Goal: Information Seeking & Learning: Learn about a topic

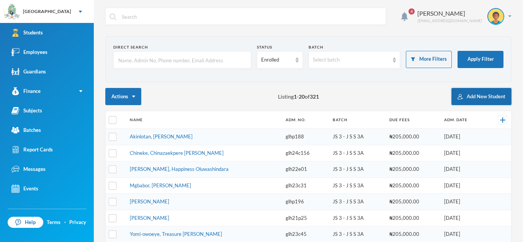
click at [470, 100] on button "Add New Student" at bounding box center [481, 96] width 60 height 17
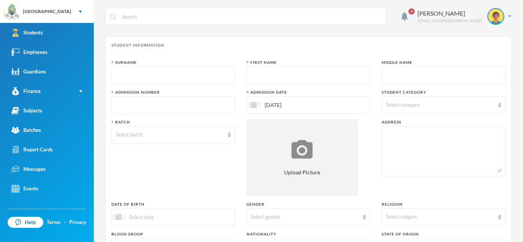
click at [207, 73] on input "text" at bounding box center [173, 75] width 115 height 17
type input "Sulaimon"
click at [286, 74] on input "text" at bounding box center [308, 75] width 115 height 17
type input "[PERSON_NAME]"
click at [386, 72] on input "text" at bounding box center [443, 75] width 115 height 17
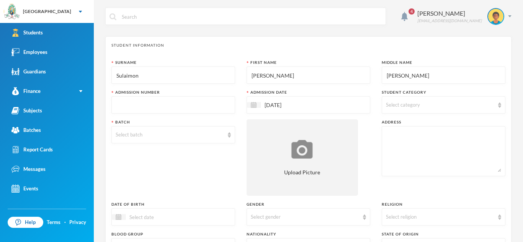
type input "Olayinka"
click at [217, 106] on input "text" at bounding box center [173, 105] width 115 height 17
type input "glh25c32"
click at [499, 104] on img at bounding box center [499, 105] width 3 height 5
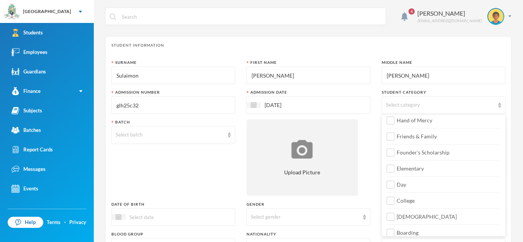
scroll to position [90, 0]
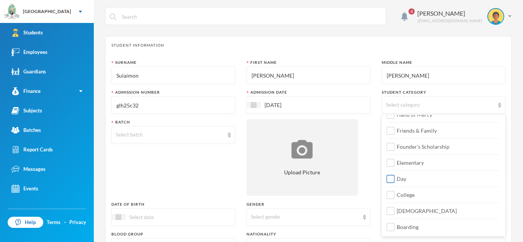
click at [392, 181] on input "Day" at bounding box center [391, 179] width 8 height 8
checkbox input "true"
click at [392, 197] on input "College" at bounding box center [391, 195] width 8 height 8
checkbox input "true"
click at [199, 214] on div at bounding box center [173, 217] width 124 height 17
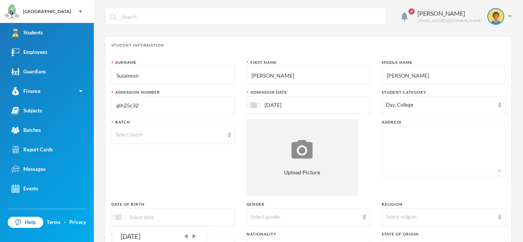
click at [121, 219] on img at bounding box center [119, 217] width 6 height 6
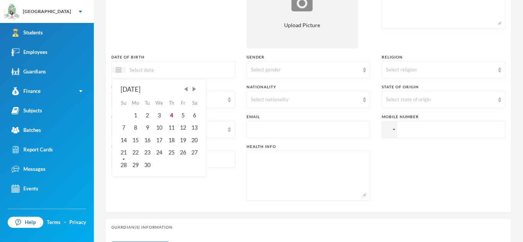
scroll to position [148, 0]
click at [195, 88] on span "Next Month" at bounding box center [194, 88] width 7 height 7
click at [138, 151] on div "17" at bounding box center [135, 152] width 12 height 12
click at [153, 69] on input "17/11/002015" at bounding box center [158, 69] width 64 height 9
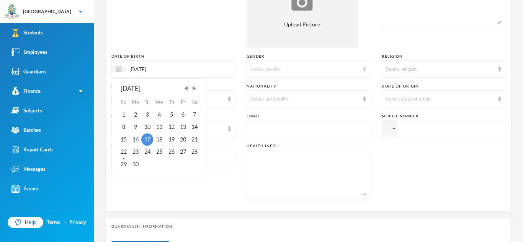
type input "17/11/2015"
click at [364, 70] on img at bounding box center [364, 69] width 3 height 5
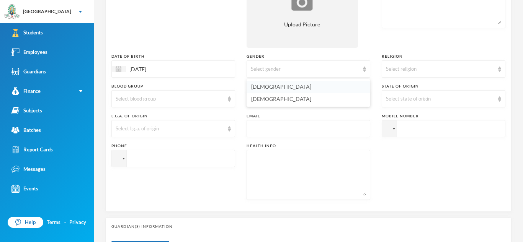
click at [325, 87] on li "[DEMOGRAPHIC_DATA]" at bounding box center [308, 87] width 124 height 12
click at [498, 69] on img at bounding box center [499, 69] width 3 height 5
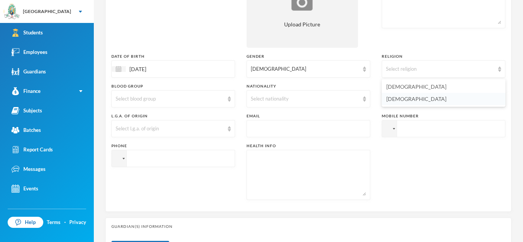
click at [439, 101] on li "Islam" at bounding box center [444, 99] width 124 height 12
click at [226, 101] on div "Select blood group" at bounding box center [173, 98] width 124 height 17
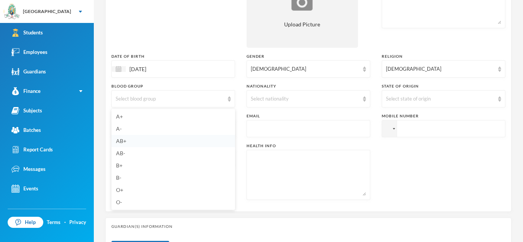
click at [142, 144] on li "AB+" at bounding box center [173, 141] width 124 height 12
click at [361, 98] on div "Select nationality" at bounding box center [308, 98] width 124 height 17
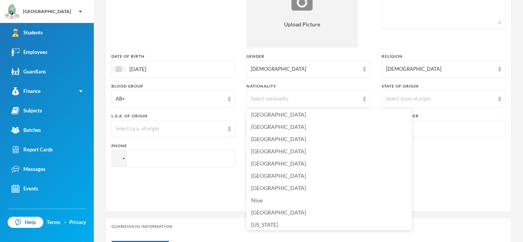
scroll to position [1886, 0]
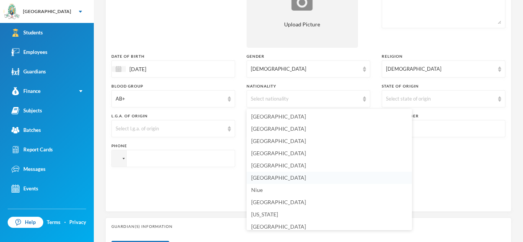
click at [299, 176] on li "[GEOGRAPHIC_DATA]" at bounding box center [328, 178] width 165 height 12
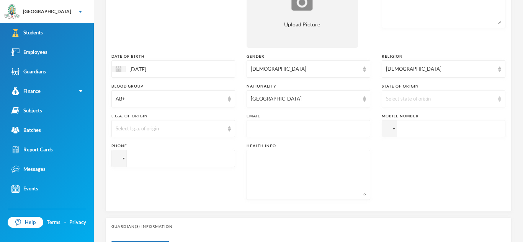
click at [496, 97] on div "Select state of origin" at bounding box center [444, 98] width 124 height 17
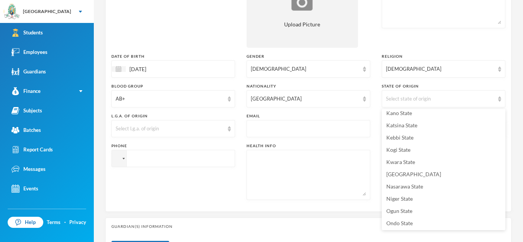
scroll to position [238, 0]
click at [426, 161] on li "Kwara State" at bounding box center [444, 161] width 124 height 12
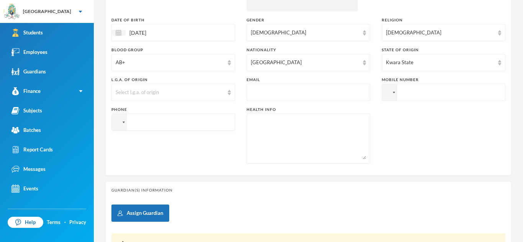
scroll to position [198, 0]
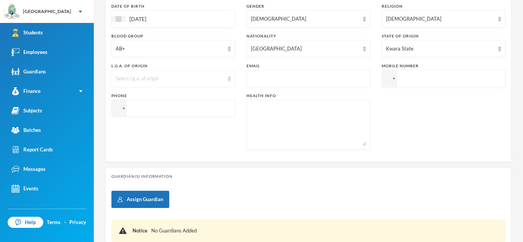
click at [228, 80] on img at bounding box center [229, 78] width 3 height 5
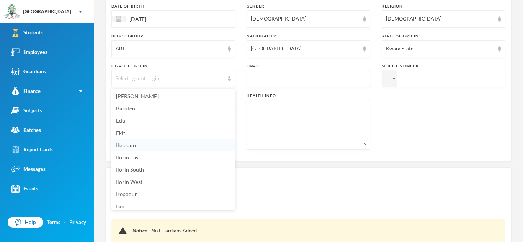
click at [160, 145] on li "Ifelodun" at bounding box center [173, 145] width 124 height 12
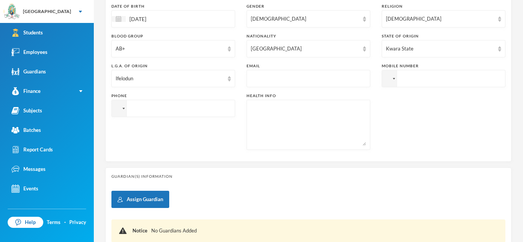
click at [304, 82] on input "text" at bounding box center [308, 78] width 115 height 17
type input "adenikeadepegba"
click at [424, 83] on input "tel" at bounding box center [444, 78] width 124 height 17
type input "+23480"
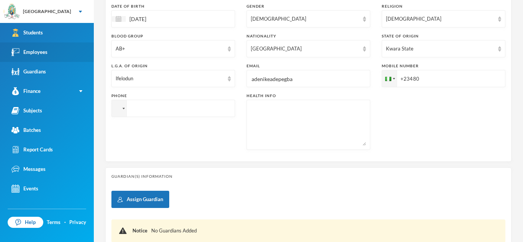
click at [58, 55] on link "Employees" at bounding box center [47, 52] width 94 height 20
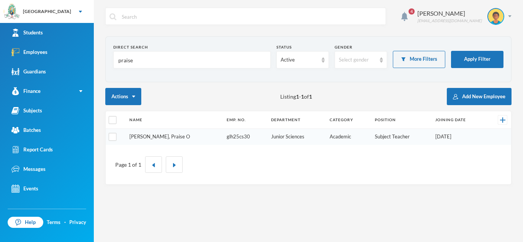
click at [162, 135] on link "[PERSON_NAME], Praise O" at bounding box center [159, 137] width 60 height 6
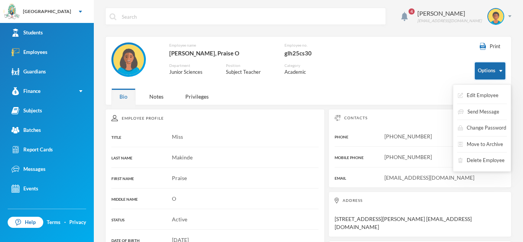
click at [505, 75] on button "Options" at bounding box center [490, 70] width 31 height 17
click at [481, 98] on button "Edit Employee" at bounding box center [478, 96] width 42 height 14
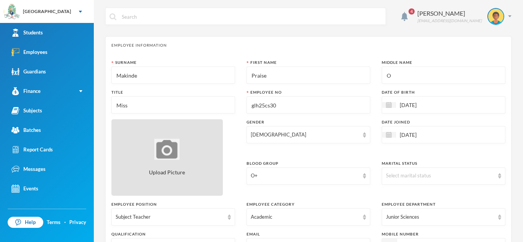
click at [164, 147] on img at bounding box center [166, 149] width 25 height 21
type input "C:\fakepath\peace.makinde.jpg"
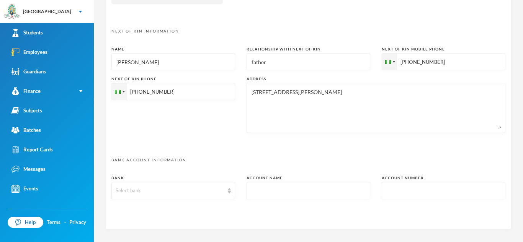
scroll to position [368, 0]
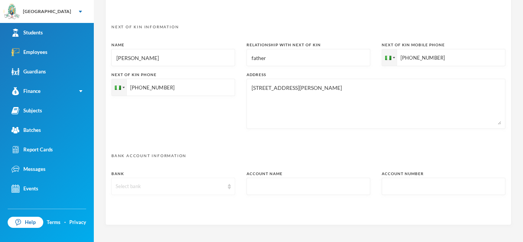
click at [227, 186] on div "Select bank" at bounding box center [173, 186] width 124 height 17
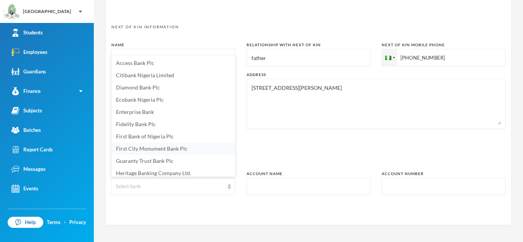
scroll to position [3, 0]
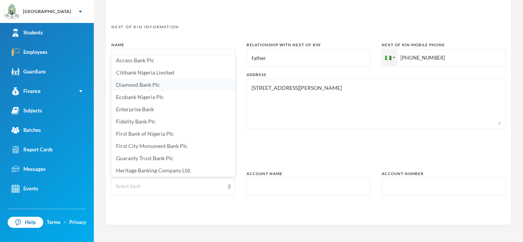
click at [173, 87] on li "Diamond Bank Plc" at bounding box center [173, 85] width 124 height 12
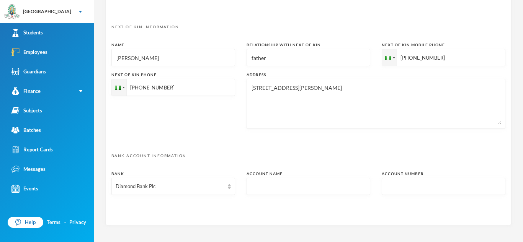
click at [286, 187] on input "text" at bounding box center [308, 186] width 115 height 17
type input "Praise"
click at [426, 191] on input "text" at bounding box center [443, 186] width 115 height 17
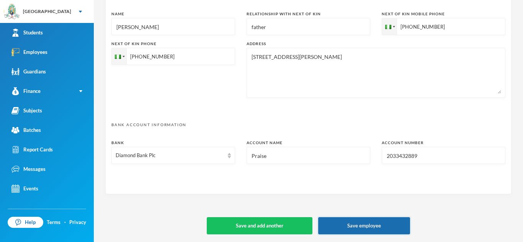
type input "2033432889"
click at [387, 229] on button "Save employee" at bounding box center [364, 225] width 92 height 17
click at [357, 226] on button "Save employee" at bounding box center [364, 225] width 92 height 17
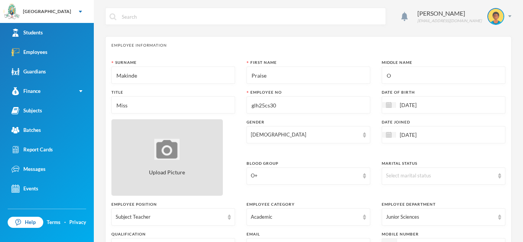
click at [173, 155] on img at bounding box center [166, 149] width 25 height 21
type input "C:\fakepath\peace.makinde.jpg"
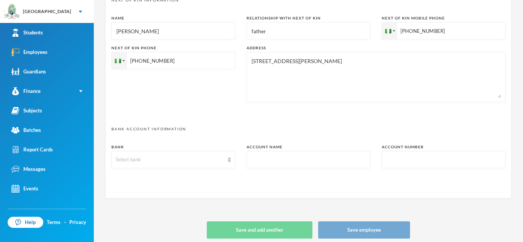
scroll to position [399, 0]
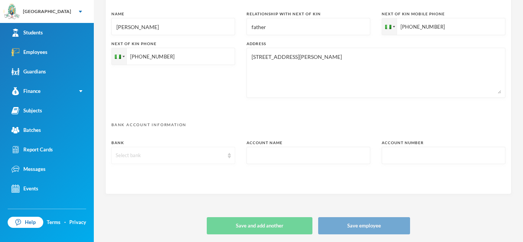
click at [224, 160] on div "Select bank" at bounding box center [173, 155] width 124 height 17
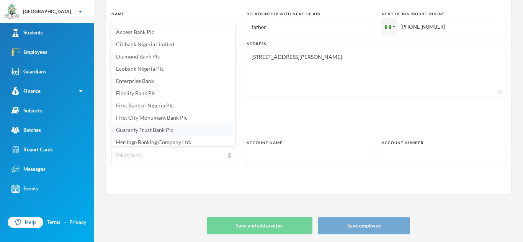
scroll to position [3, 0]
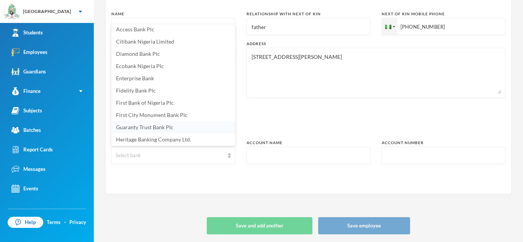
click at [158, 123] on li "Guaranty Trust Bank Plc" at bounding box center [173, 127] width 124 height 12
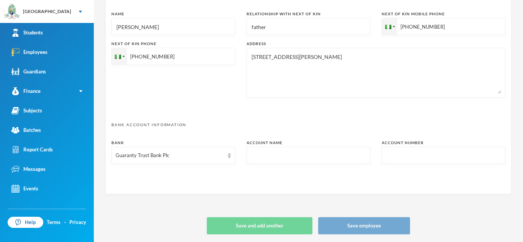
click at [288, 159] on input "text" at bounding box center [308, 155] width 115 height 17
type input "ty"
click at [428, 153] on input "text" at bounding box center [443, 155] width 115 height 17
type input "314245"
click at [309, 156] on input "ty" at bounding box center [308, 155] width 115 height 17
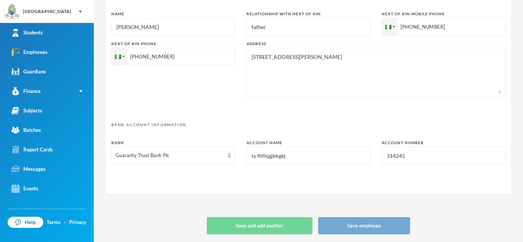
type input "ty fhfhjgjkhgkj"
click at [410, 158] on input "314245" at bounding box center [443, 155] width 115 height 17
type input "314245455"
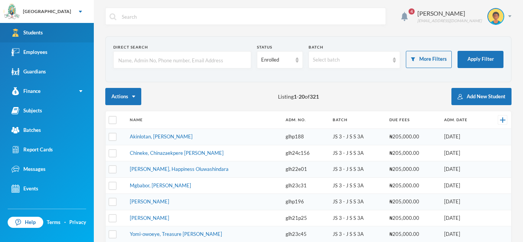
click at [72, 35] on link "Students" at bounding box center [47, 33] width 94 height 20
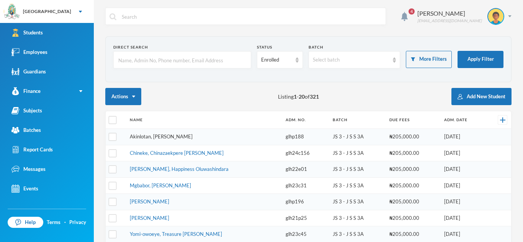
click at [188, 137] on link "Akinlotan, [PERSON_NAME]" at bounding box center [161, 137] width 63 height 6
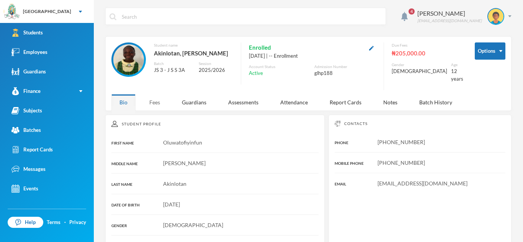
click at [159, 100] on div "Fees" at bounding box center [154, 102] width 27 height 16
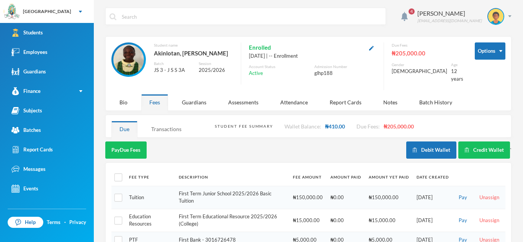
click at [175, 128] on div "Transactions" at bounding box center [166, 129] width 46 height 16
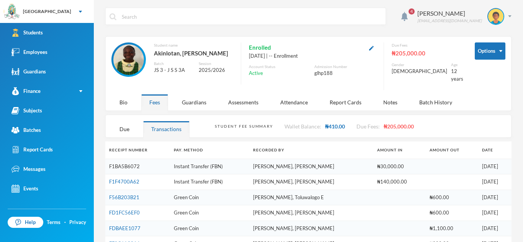
click at [113, 165] on link "F1BA5B6072" at bounding box center [124, 166] width 31 height 6
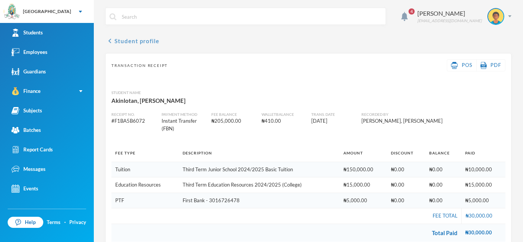
click at [110, 39] on icon "chevron_left" at bounding box center [109, 40] width 9 height 9
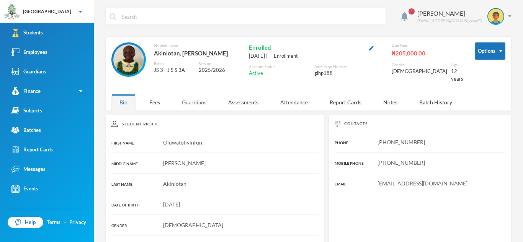
click at [197, 100] on div "Guardians" at bounding box center [194, 102] width 41 height 16
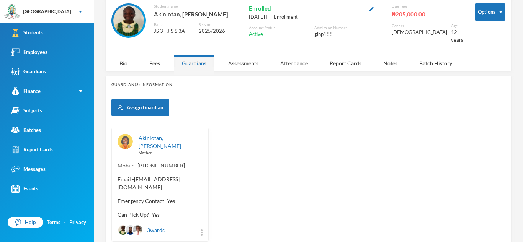
scroll to position [24, 0]
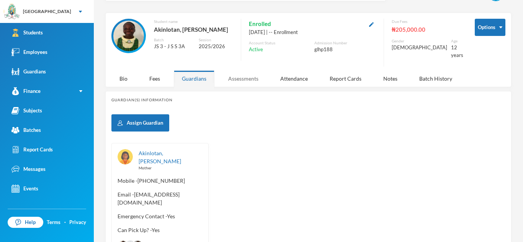
click at [242, 75] on div "Assessments" at bounding box center [243, 78] width 46 height 16
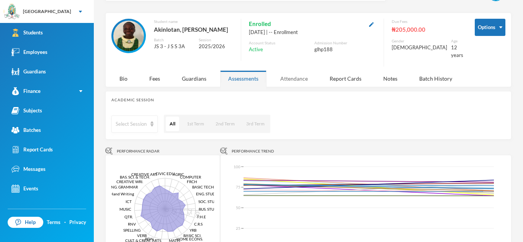
click at [301, 77] on div "Attendance" at bounding box center [294, 78] width 44 height 16
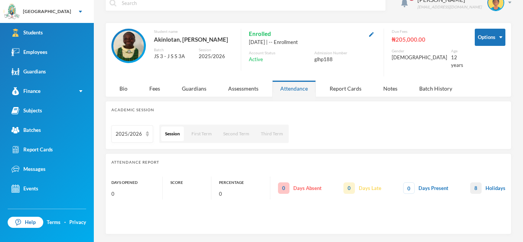
scroll to position [13, 0]
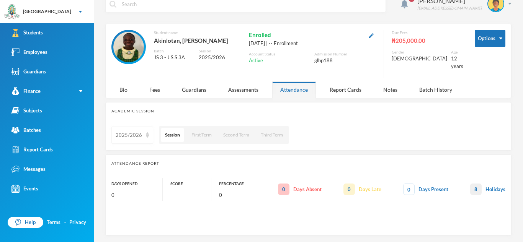
click at [146, 134] on img at bounding box center [147, 134] width 3 height 5
click at [140, 163] on span "2024/2025" at bounding box center [129, 163] width 26 height 7
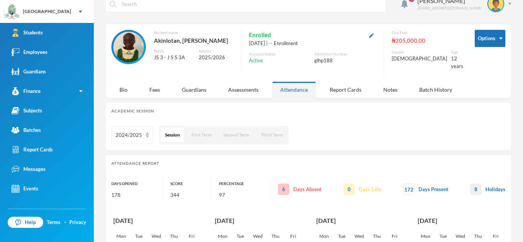
scroll to position [24, 0]
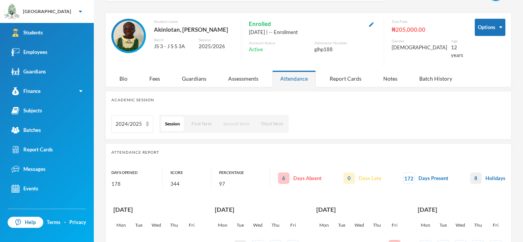
click at [232, 126] on button "Second Term" at bounding box center [236, 124] width 34 height 15
click at [356, 82] on div "Report Cards" at bounding box center [346, 78] width 48 height 16
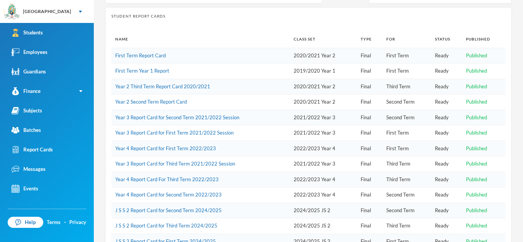
scroll to position [127, 0]
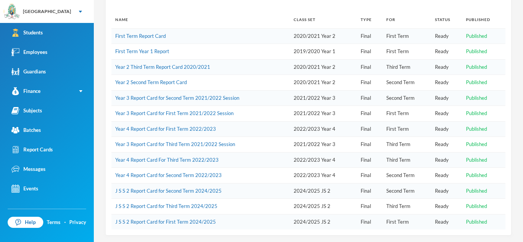
click at [308, 207] on td "2024/2025 JS 2" at bounding box center [323, 207] width 67 height 16
click at [203, 209] on td "J S S 2 Report Card for Third Term 2024/2025" at bounding box center [200, 207] width 178 height 16
click at [198, 203] on link "J S S 2 Report Card for Third Term 2024/2025" at bounding box center [166, 206] width 102 height 6
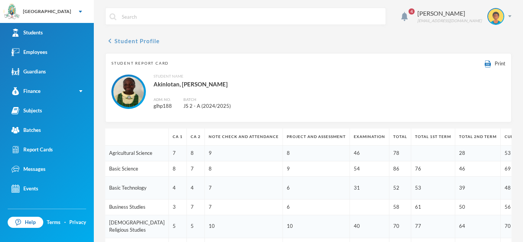
click at [120, 41] on button "chevron_left Student Profile" at bounding box center [132, 40] width 54 height 9
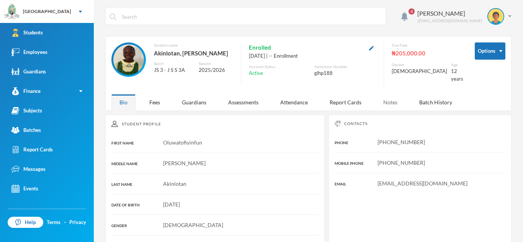
click at [388, 101] on div "Notes" at bounding box center [390, 102] width 30 height 16
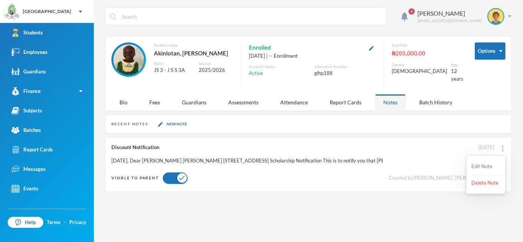
click at [491, 165] on button "Edit Note" at bounding box center [485, 167] width 31 height 14
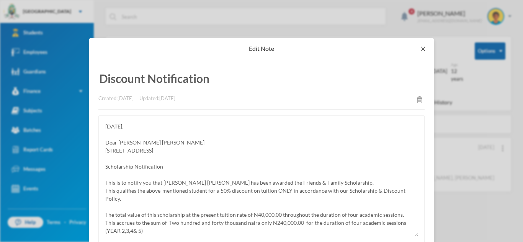
click at [421, 49] on icon "icon: close" at bounding box center [423, 49] width 6 height 6
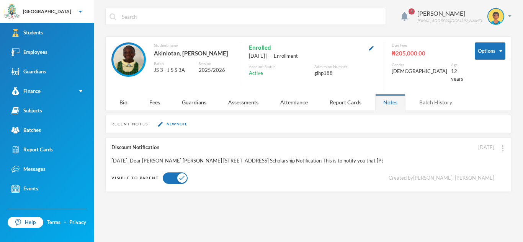
click at [432, 101] on div "Batch History" at bounding box center [435, 102] width 49 height 16
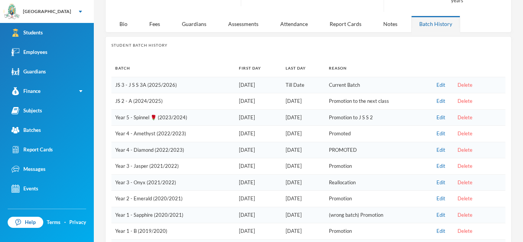
scroll to position [85, 0]
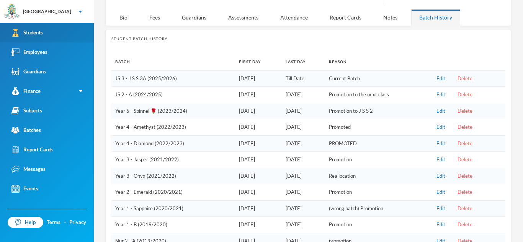
click at [37, 34] on div "Students" at bounding box center [26, 33] width 31 height 8
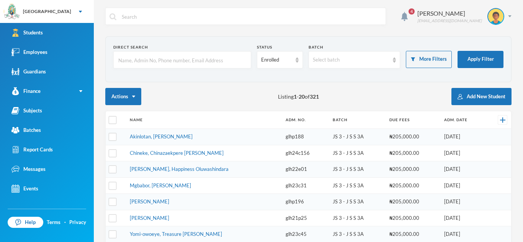
click at [315, 76] on section "Direct Search Status Enrolled Batch Select batch More Filters Apply Filter" at bounding box center [308, 59] width 406 height 46
click at [297, 60] on img at bounding box center [296, 59] width 3 height 5
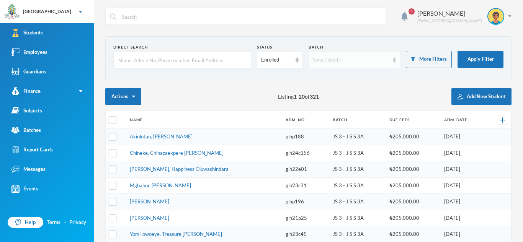
click at [393, 62] on img at bounding box center [394, 59] width 3 height 5
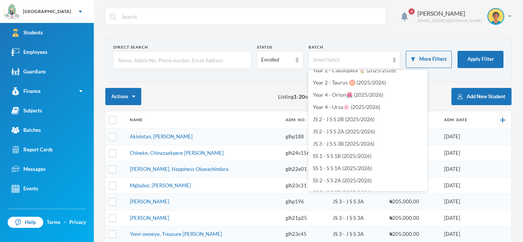
scroll to position [222, 0]
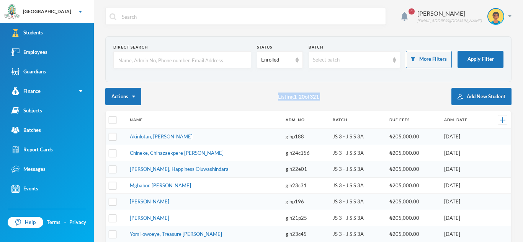
drag, startPoint x: 422, startPoint y: 91, endPoint x: 420, endPoint y: 76, distance: 15.5
click at [393, 61] on img at bounding box center [394, 59] width 3 height 5
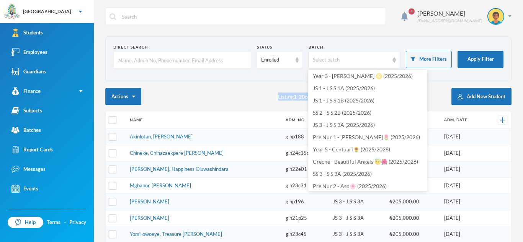
scroll to position [0, 0]
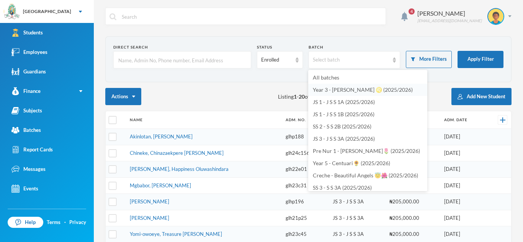
click at [353, 90] on span "Year 3 - [PERSON_NAME] ♌️ (2025/2026)" at bounding box center [363, 90] width 100 height 7
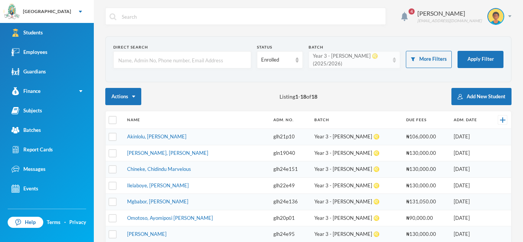
click at [392, 59] on div "Year 3 - [PERSON_NAME] ♌️ (2025/2026)" at bounding box center [354, 59] width 92 height 17
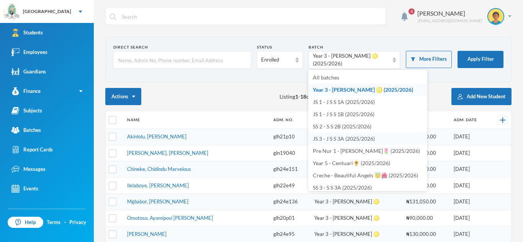
click at [338, 141] on span "JS 3 - J S S 3A (2025/2026)" at bounding box center [344, 138] width 62 height 7
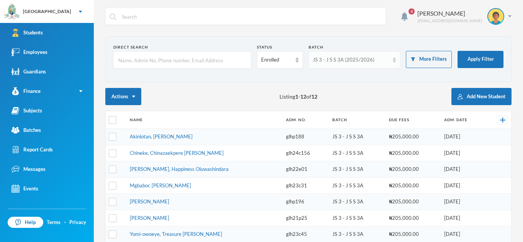
click at [395, 59] on img at bounding box center [394, 59] width 3 height 5
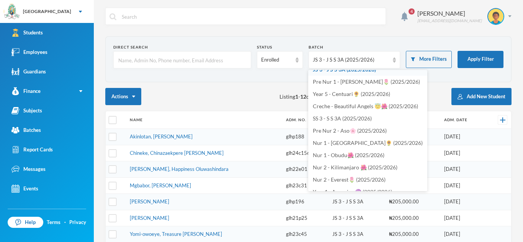
scroll to position [75, 0]
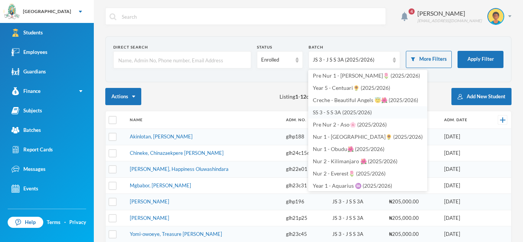
click at [368, 112] on span "SS 3 - S S 3A (2025/2026)" at bounding box center [342, 112] width 59 height 7
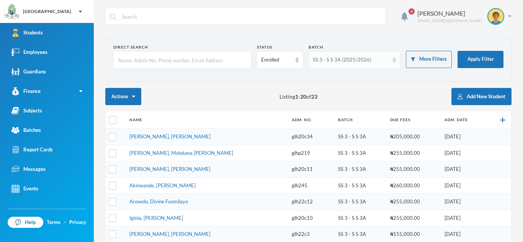
click at [378, 61] on div "SS 3 - S S 3A (2025/2026)" at bounding box center [351, 60] width 77 height 8
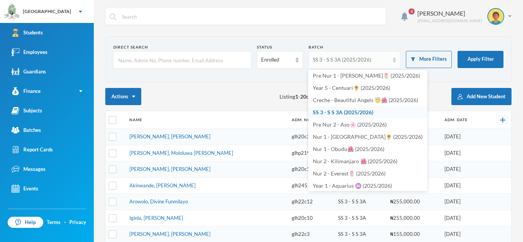
click at [394, 61] on img at bounding box center [394, 59] width 3 height 5
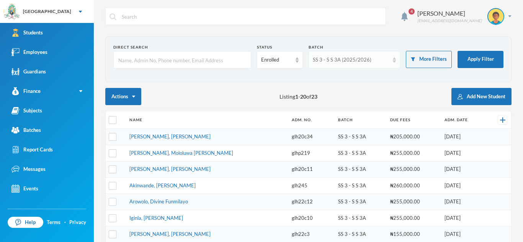
click at [395, 62] on img at bounding box center [394, 59] width 3 height 5
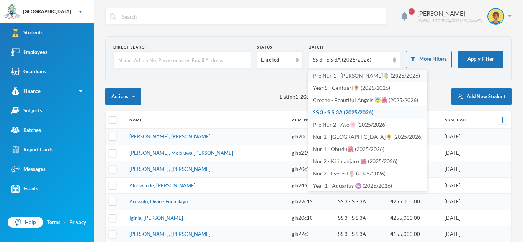
scroll to position [75, 0]
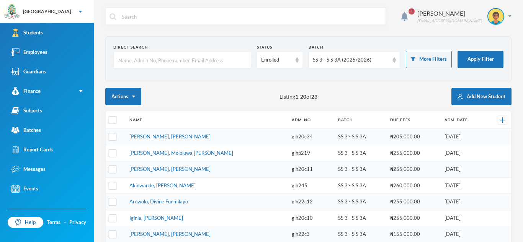
click at [389, 56] on section "Direct Search Status Enrolled Batch SS 3 - S S 3A (2025/2026) More Filters Appl…" at bounding box center [308, 59] width 406 height 46
click at [392, 60] on div "SS 3 - S S 3A (2025/2026)" at bounding box center [354, 59] width 92 height 17
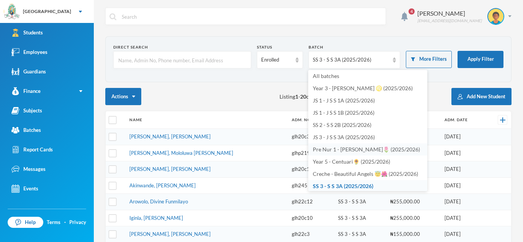
scroll to position [0, 0]
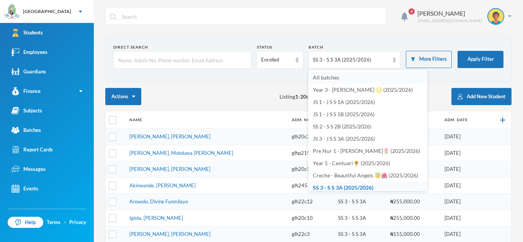
click at [348, 76] on li "All batches" at bounding box center [367, 78] width 119 height 12
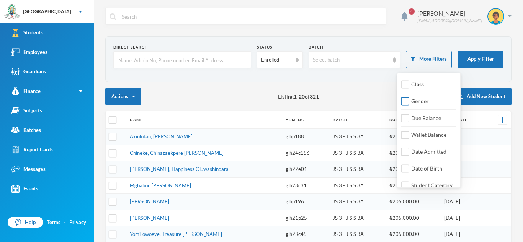
click at [419, 100] on span "Gender" at bounding box center [420, 101] width 24 height 7
click at [409, 100] on input "Gender" at bounding box center [405, 102] width 8 height 8
checkbox input "true"
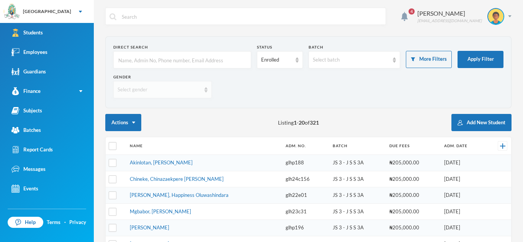
click at [202, 86] on div "Select gender" at bounding box center [162, 89] width 98 height 17
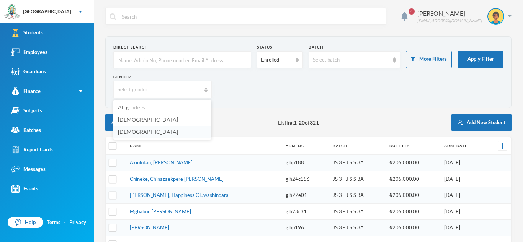
click at [162, 133] on li "[DEMOGRAPHIC_DATA]" at bounding box center [162, 132] width 98 height 12
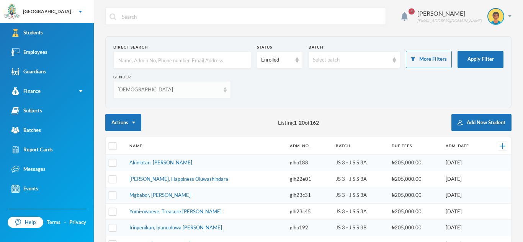
click at [224, 90] on img at bounding box center [225, 89] width 3 height 5
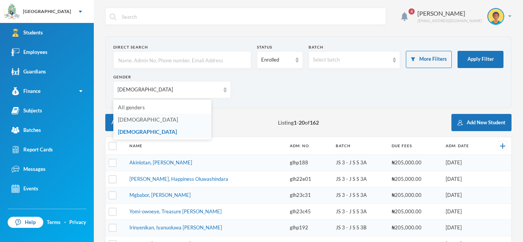
click at [162, 118] on li "[DEMOGRAPHIC_DATA]" at bounding box center [162, 120] width 98 height 12
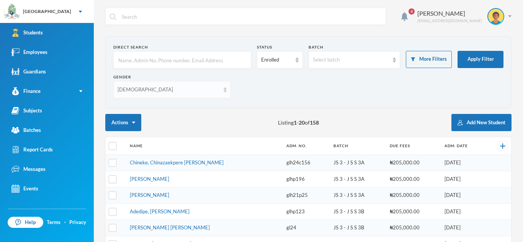
click at [224, 92] on img at bounding box center [225, 89] width 3 height 5
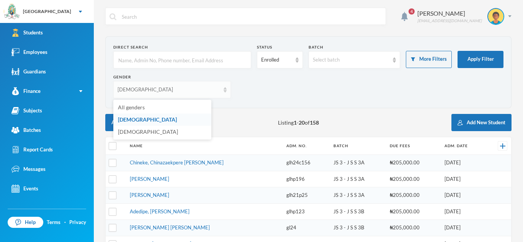
click at [224, 92] on img at bounding box center [225, 89] width 3 height 5
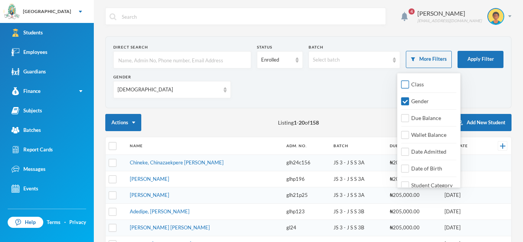
click at [412, 82] on span "Class" at bounding box center [417, 84] width 19 height 7
click at [409, 82] on input "Class" at bounding box center [405, 85] width 8 height 8
checkbox input "true"
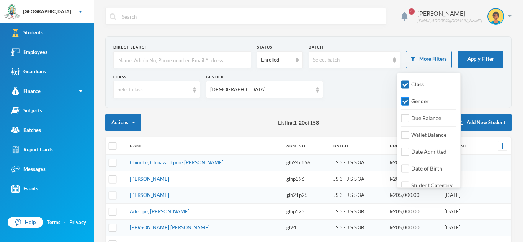
click at [405, 103] on input "Gender" at bounding box center [405, 102] width 8 height 8
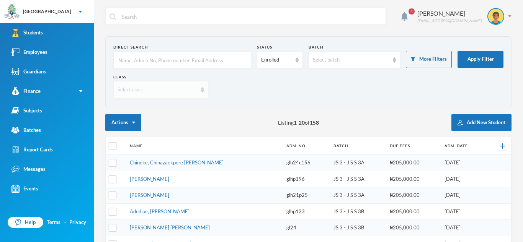
click at [198, 90] on div "Select class" at bounding box center [160, 89] width 95 height 17
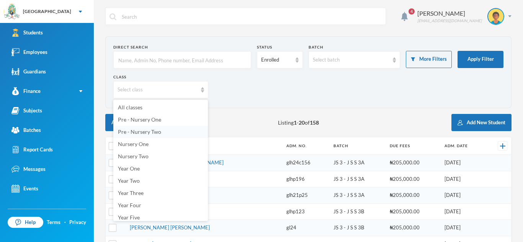
click at [181, 131] on li "Pre - Nursery Two" at bounding box center [160, 132] width 95 height 12
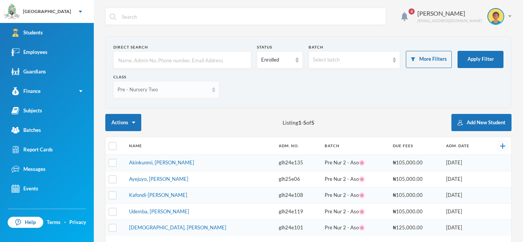
click at [212, 93] on div "Pre - Nursery Two" at bounding box center [166, 89] width 106 height 17
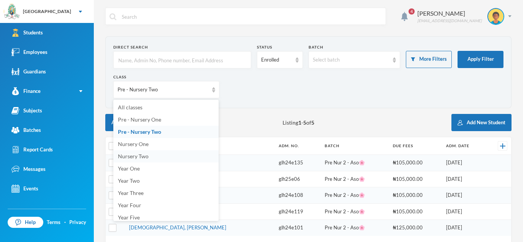
click at [156, 158] on li "Nursery Two" at bounding box center [165, 156] width 105 height 12
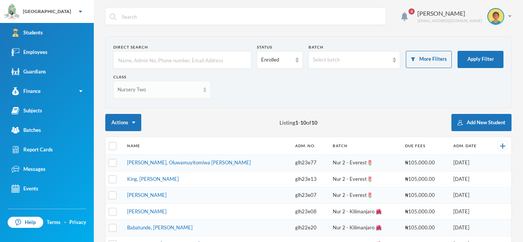
click at [202, 91] on div "Nursery Two" at bounding box center [161, 89] width 97 height 17
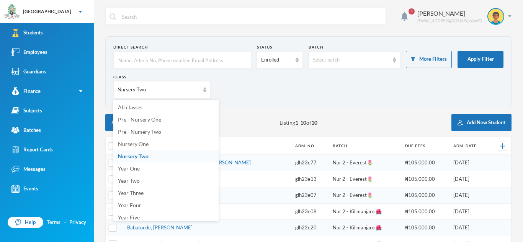
click at [250, 80] on div "Class Nursery Two" at bounding box center [308, 89] width 390 height 30
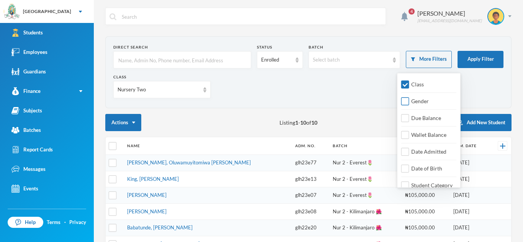
click at [407, 101] on input "Gender" at bounding box center [405, 102] width 8 height 8
checkbox input "true"
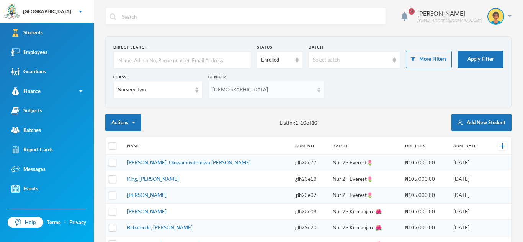
click at [317, 90] on img at bounding box center [318, 89] width 3 height 5
click at [283, 107] on li "All genders" at bounding box center [262, 107] width 92 height 12
click at [307, 92] on div "Select gender" at bounding box center [263, 89] width 97 height 17
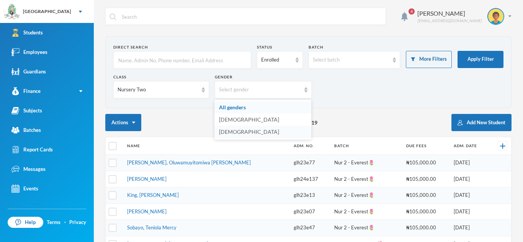
click at [251, 132] on li "[DEMOGRAPHIC_DATA]" at bounding box center [262, 132] width 97 height 12
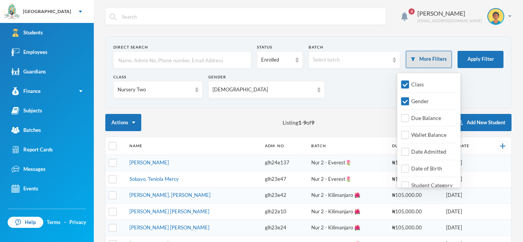
click at [411, 61] on button "More Filters" at bounding box center [429, 59] width 46 height 17
click at [412, 118] on span "Due Balance" at bounding box center [426, 118] width 36 height 7
click at [409, 118] on input "Due Balance" at bounding box center [405, 118] width 8 height 8
checkbox input "true"
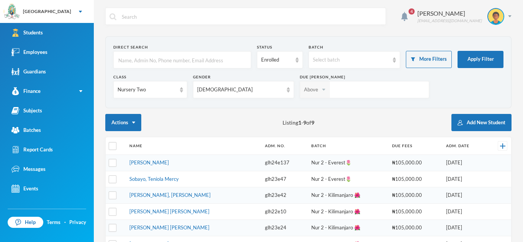
click at [308, 91] on div "Above" at bounding box center [314, 90] width 29 height 16
click at [333, 90] on input "text" at bounding box center [378, 89] width 91 height 17
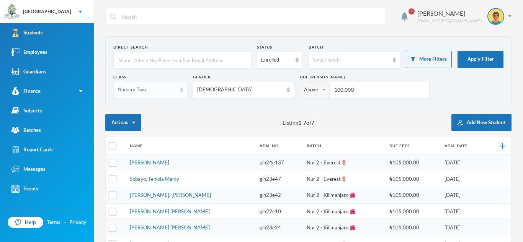
click at [183, 91] on img at bounding box center [181, 89] width 3 height 5
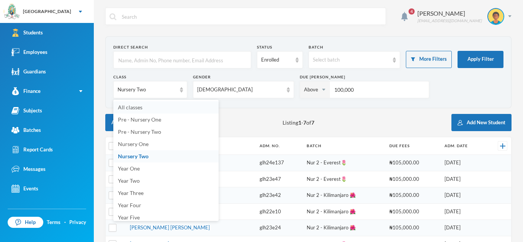
click at [174, 107] on li "All classes" at bounding box center [165, 107] width 105 height 12
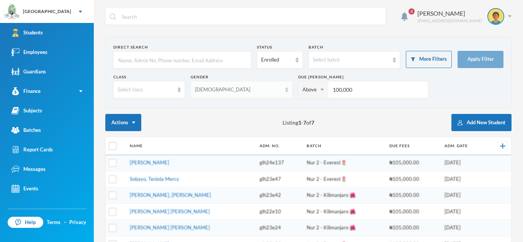
click at [285, 89] on img at bounding box center [286, 89] width 3 height 5
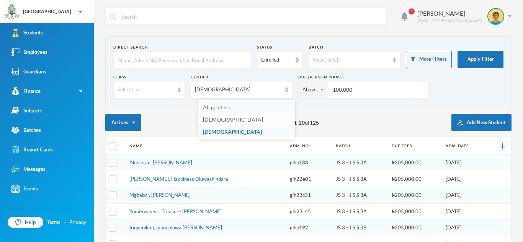
click at [257, 105] on li "All genders" at bounding box center [246, 107] width 97 height 12
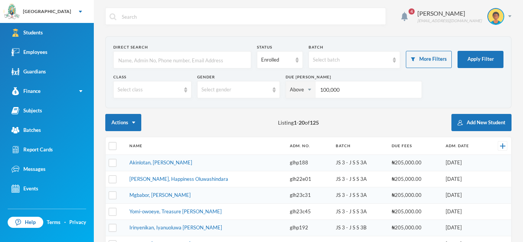
click at [361, 90] on input "100,000" at bounding box center [368, 89] width 99 height 17
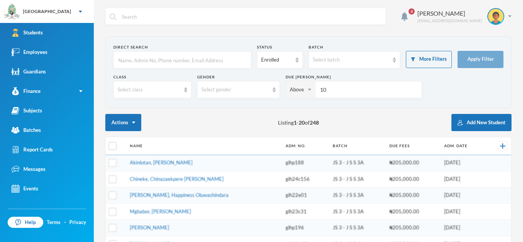
type input "1"
click at [439, 79] on div "Class Select class Gender Select gender Due [PERSON_NAME] Above" at bounding box center [308, 89] width 390 height 30
click at [435, 74] on div "Class Select class Gender Select gender Due [PERSON_NAME] Above" at bounding box center [308, 89] width 390 height 30
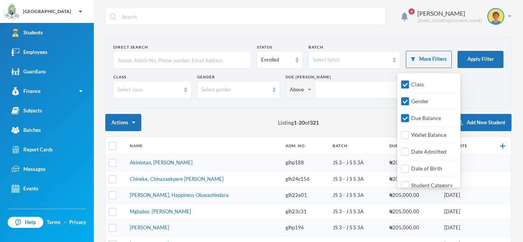
click at [406, 119] on input "Due Balance" at bounding box center [405, 118] width 8 height 8
checkbox input "false"
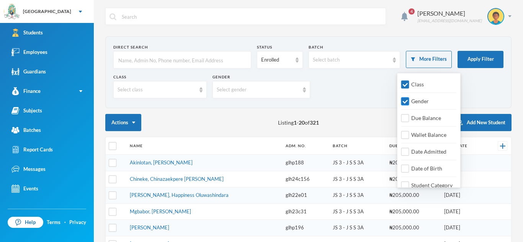
click at [405, 104] on input "Gender" at bounding box center [405, 102] width 8 height 8
checkbox input "false"
click at [405, 85] on input "Class" at bounding box center [405, 85] width 8 height 8
checkbox input "false"
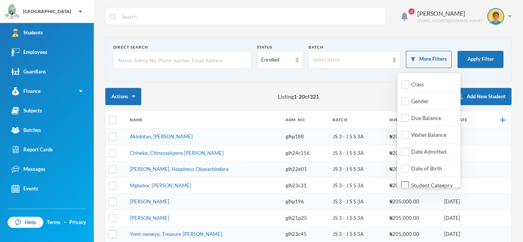
click at [406, 183] on input "Student Category" at bounding box center [405, 186] width 8 height 8
checkbox input "true"
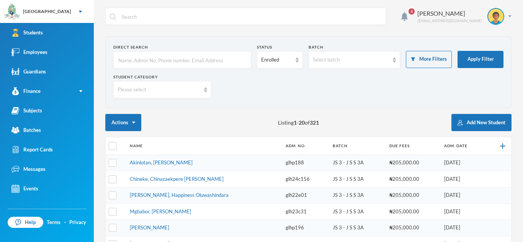
click at [207, 90] on div "Please select" at bounding box center [162, 89] width 98 height 17
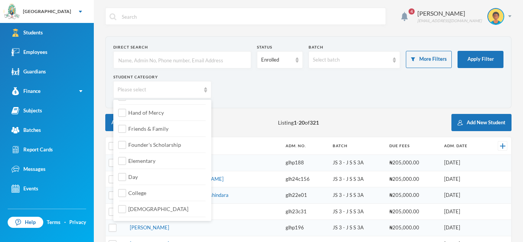
scroll to position [88, 0]
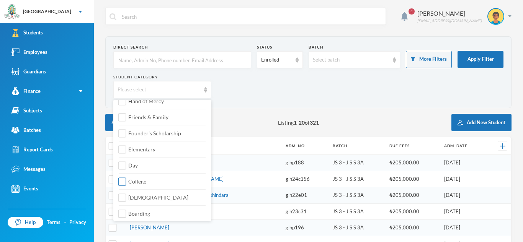
click at [122, 179] on input "College" at bounding box center [122, 182] width 8 height 8
checkbox input "true"
click at [123, 198] on input "[DEMOGRAPHIC_DATA]" at bounding box center [122, 198] width 8 height 8
checkbox input "true"
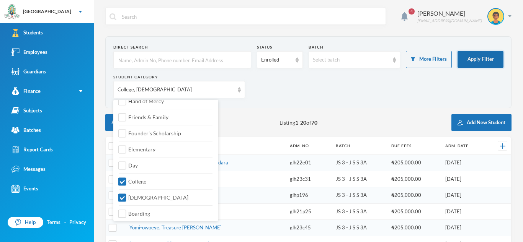
click at [473, 59] on button "Apply Filter" at bounding box center [480, 59] width 46 height 17
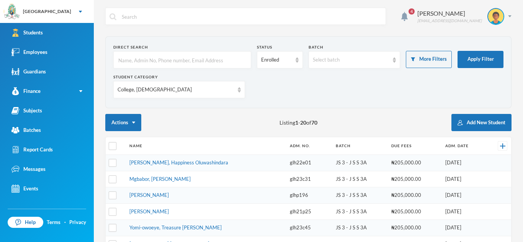
click at [238, 89] on img at bounding box center [239, 89] width 3 height 5
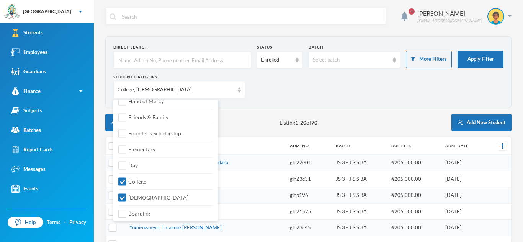
click at [259, 92] on div "Student Category College, [DEMOGRAPHIC_DATA]" at bounding box center [308, 89] width 390 height 30
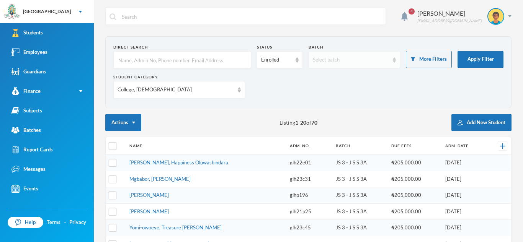
click at [392, 61] on div "Select batch" at bounding box center [354, 59] width 92 height 17
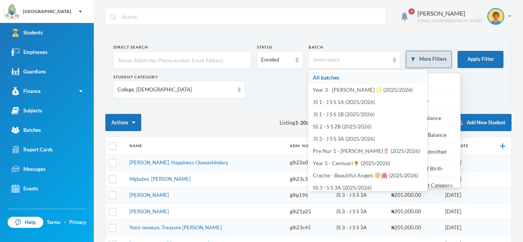
click at [441, 61] on button "More Filters" at bounding box center [429, 59] width 46 height 17
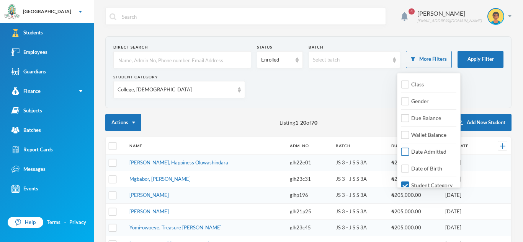
click at [407, 150] on input "Date Admitted" at bounding box center [405, 152] width 8 height 8
checkbox input "true"
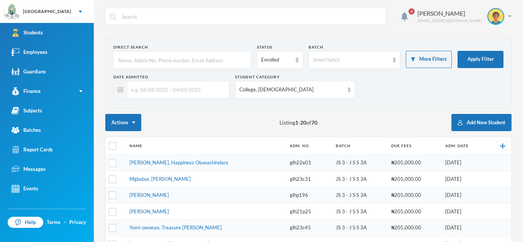
click at [348, 91] on img at bounding box center [349, 89] width 3 height 5
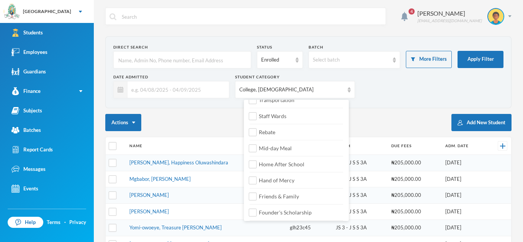
scroll to position [0, 0]
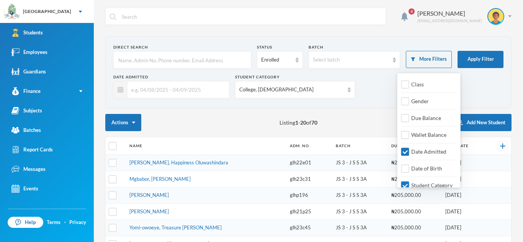
click at [405, 185] on input "Student Category" at bounding box center [405, 186] width 8 height 8
checkbox input "false"
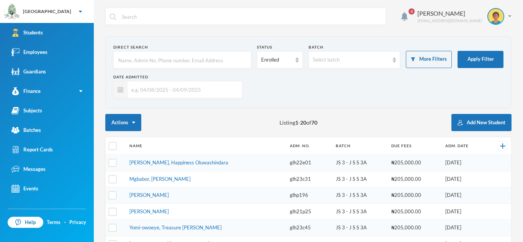
click at [192, 90] on input "text" at bounding box center [182, 89] width 111 height 17
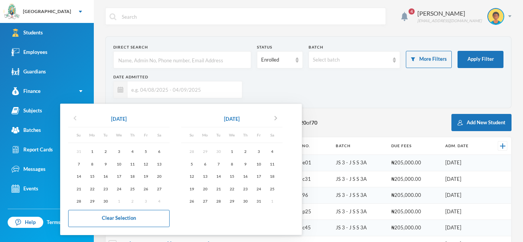
click at [75, 116] on icon "chevron_left" at bounding box center [74, 118] width 9 height 9
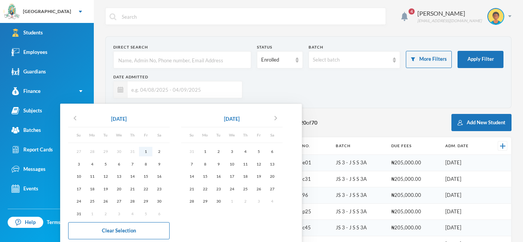
click at [147, 152] on div "1" at bounding box center [145, 152] width 13 height 10
click at [249, 150] on div "4" at bounding box center [244, 152] width 13 height 10
type input "[DATE] - [DATE]"
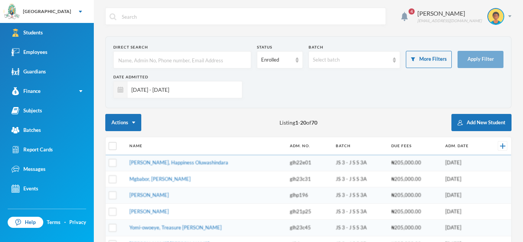
checkbox input "true"
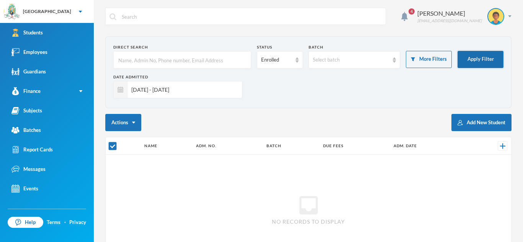
click at [466, 61] on button "Apply Filter" at bounding box center [480, 59] width 46 height 17
click at [192, 89] on input "[DATE] - [DATE]" at bounding box center [182, 89] width 111 height 17
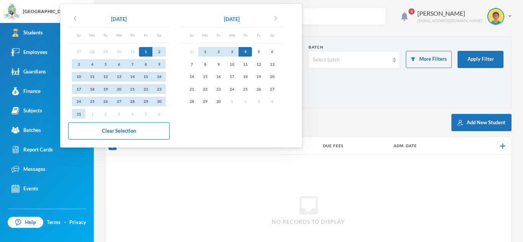
click at [147, 52] on div "1" at bounding box center [145, 52] width 13 height 10
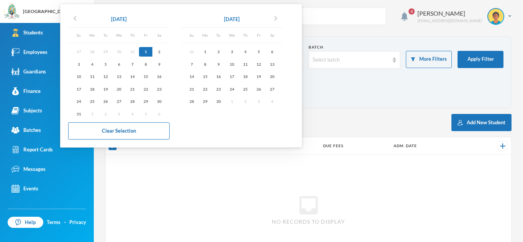
click at [147, 52] on div "1" at bounding box center [145, 52] width 13 height 10
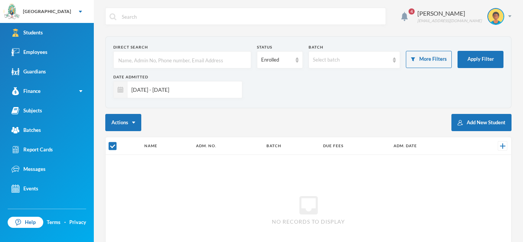
click at [128, 93] on input "[DATE] - [DATE]" at bounding box center [182, 89] width 111 height 17
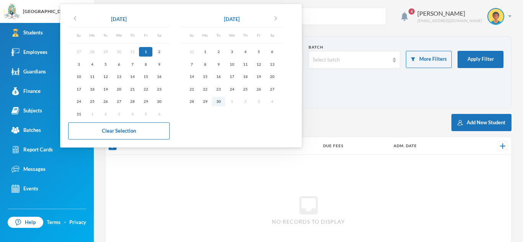
click at [220, 101] on div "30" at bounding box center [218, 102] width 13 height 10
click at [148, 52] on div "1" at bounding box center [145, 52] width 13 height 10
click at [222, 101] on div "30" at bounding box center [218, 102] width 13 height 10
type input "[DATE] - [DATE]"
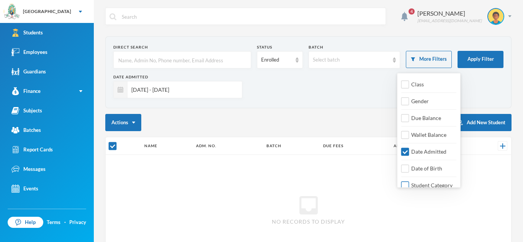
click at [408, 182] on input "Student Category" at bounding box center [405, 186] width 8 height 8
checkbox input "true"
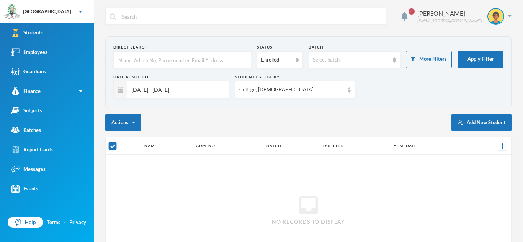
click at [348, 92] on img at bounding box center [349, 89] width 3 height 5
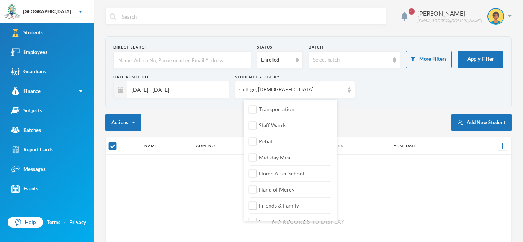
scroll to position [90, 0]
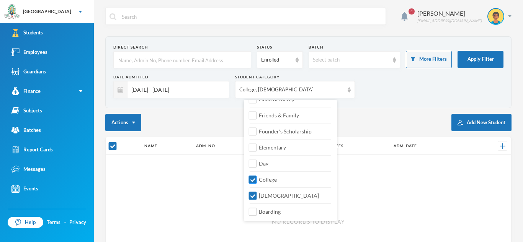
click at [253, 179] on input "College" at bounding box center [253, 180] width 8 height 8
checkbox input "false"
click at [251, 195] on input "[DEMOGRAPHIC_DATA]" at bounding box center [255, 196] width 8 height 8
checkbox input "false"
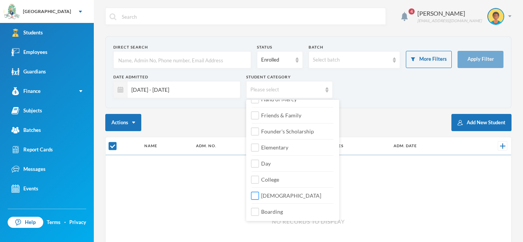
checkbox input "false"
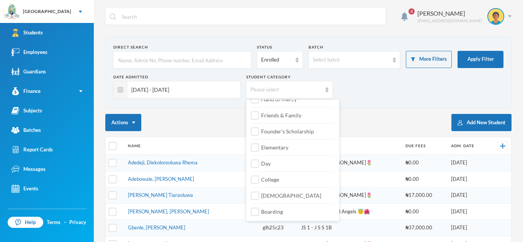
click at [386, 98] on div "Date Admitted [DATE] - [DATE] Student Category Please select" at bounding box center [308, 89] width 390 height 30
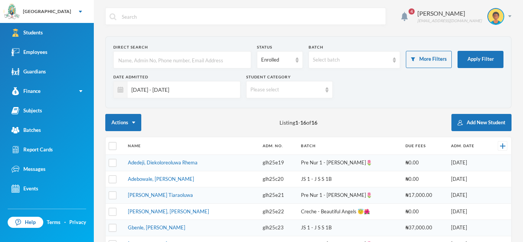
click at [326, 91] on img at bounding box center [326, 89] width 3 height 5
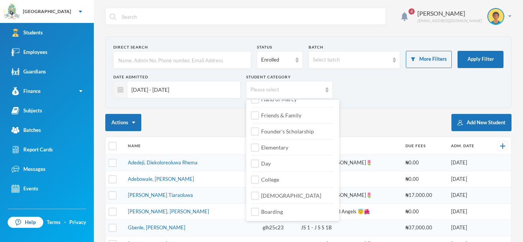
click at [377, 93] on div "Date Admitted [DATE] - [DATE] Student Category Please select" at bounding box center [308, 89] width 390 height 30
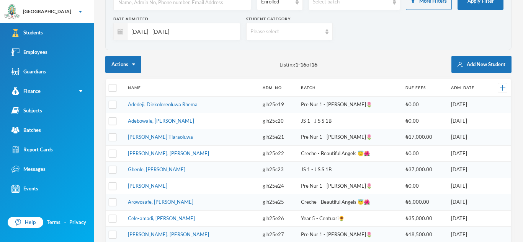
scroll to position [59, 0]
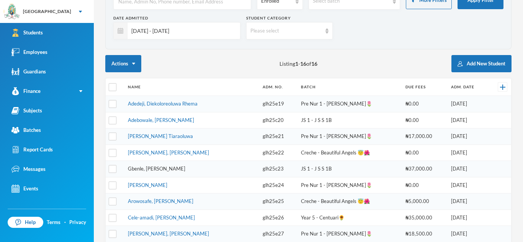
click at [145, 168] on link "Gbenle, [PERSON_NAME]" at bounding box center [156, 169] width 57 height 6
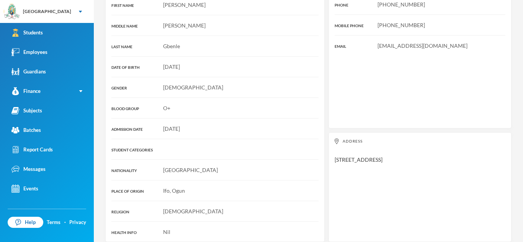
scroll to position [140, 0]
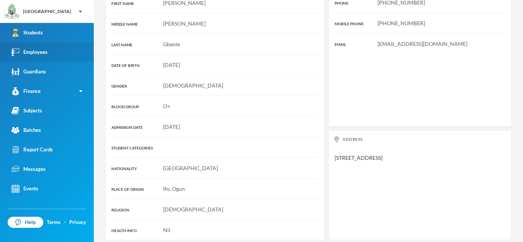
click at [52, 50] on link "Employees" at bounding box center [47, 52] width 94 height 20
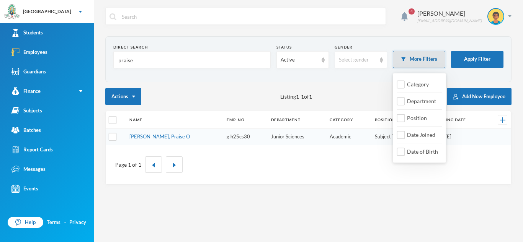
click at [400, 59] on button "More Filters" at bounding box center [419, 59] width 52 height 17
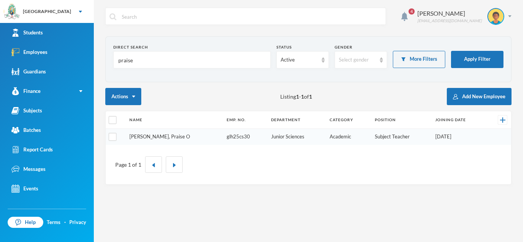
click at [156, 134] on link "[PERSON_NAME], Praise O" at bounding box center [159, 137] width 60 height 6
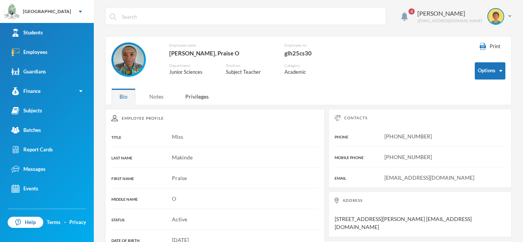
click at [158, 100] on div "Notes" at bounding box center [156, 96] width 30 height 16
